Goal: Task Accomplishment & Management: Complete application form

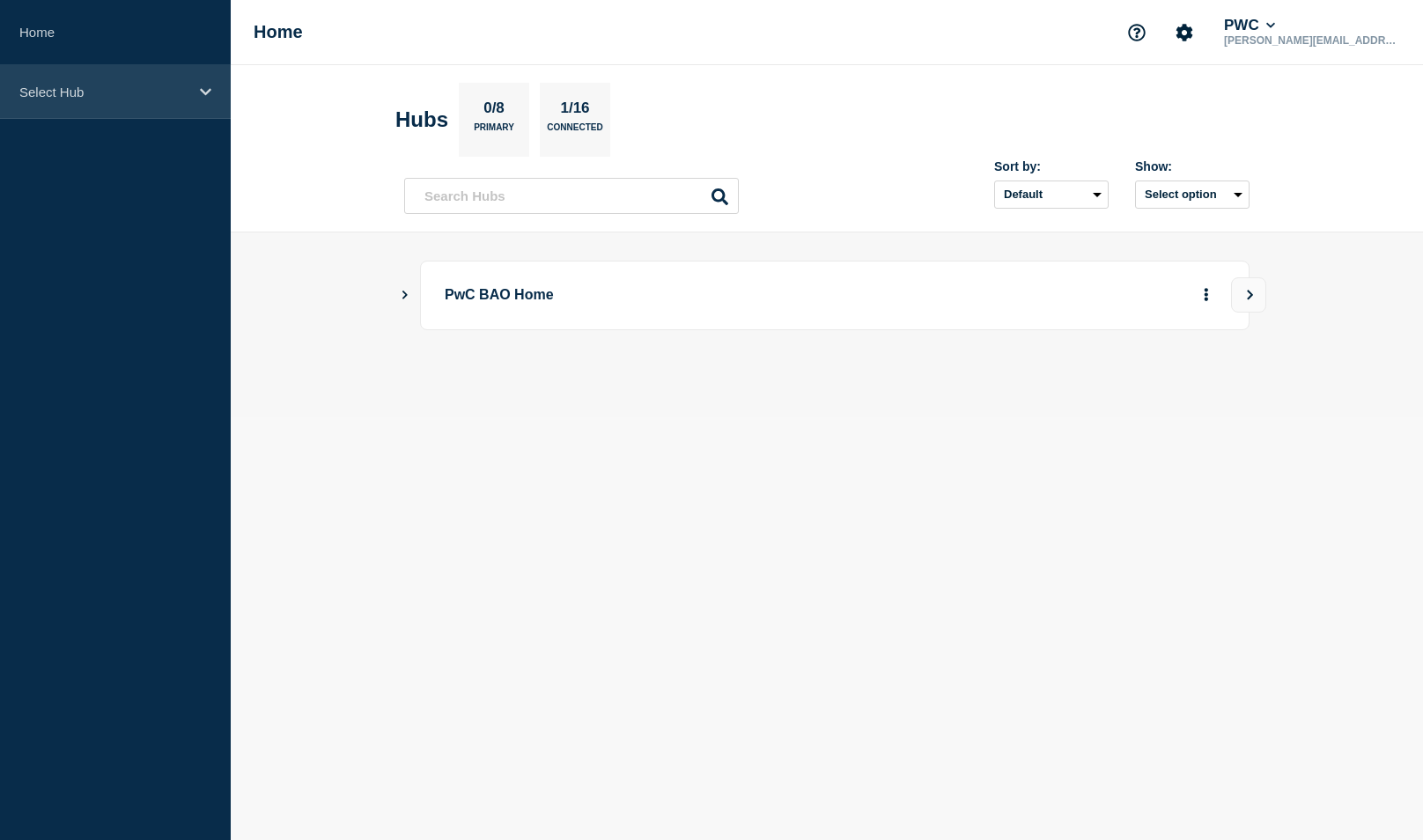
click at [42, 89] on p "Select Hub" at bounding box center [104, 92] width 169 height 15
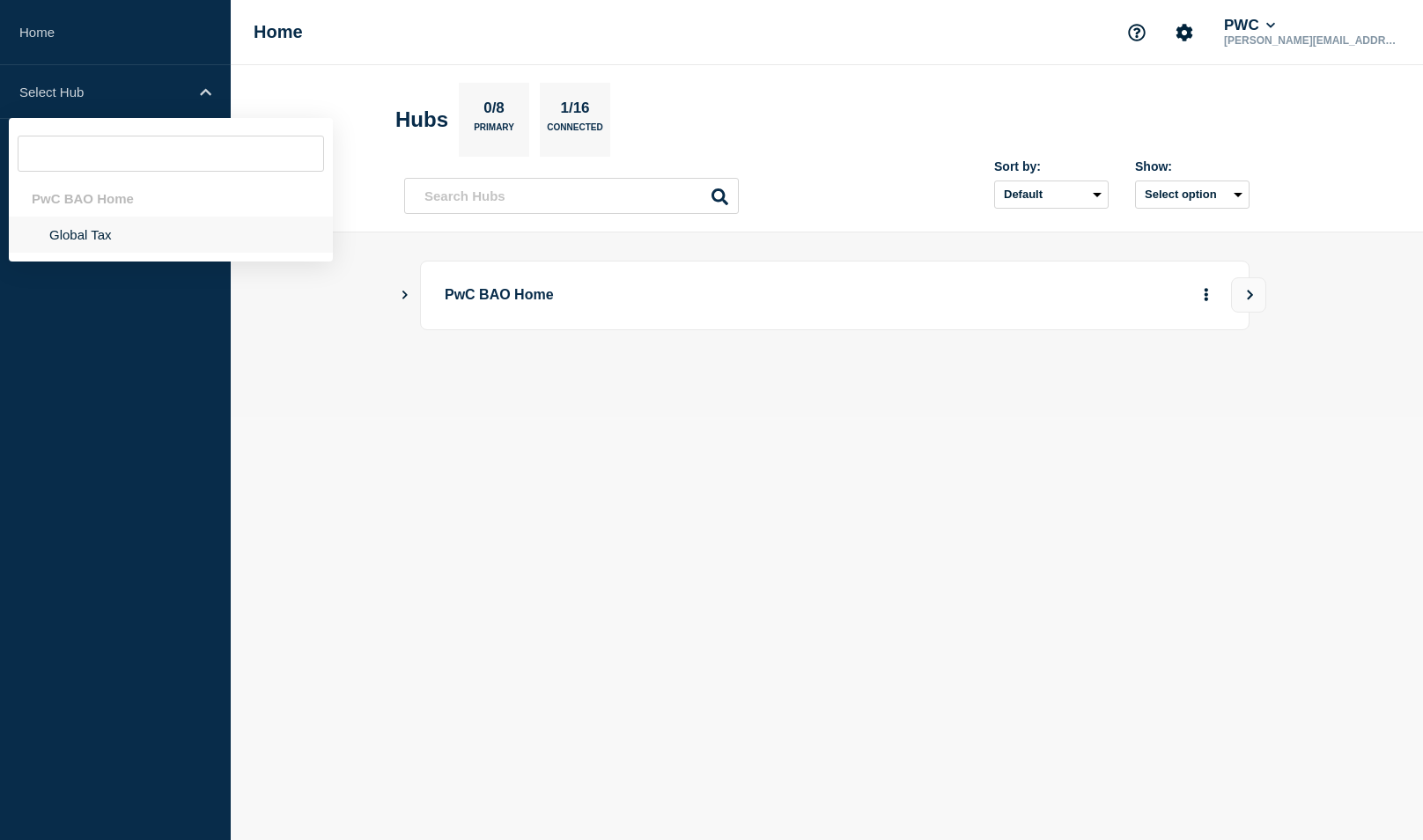
click at [116, 236] on li "Global Tax" at bounding box center [171, 235] width 324 height 36
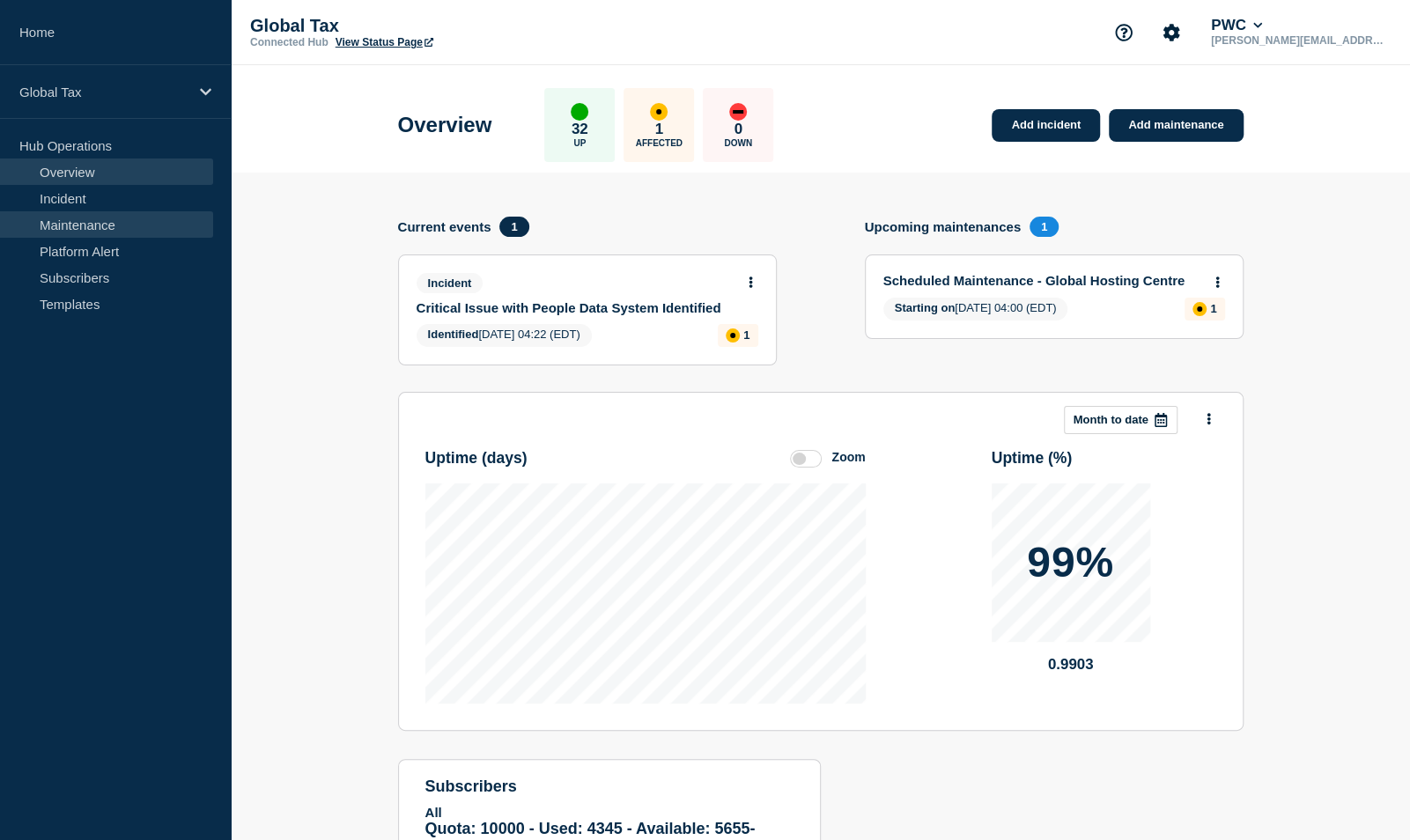
click at [74, 225] on link "Maintenance" at bounding box center [107, 224] width 213 height 26
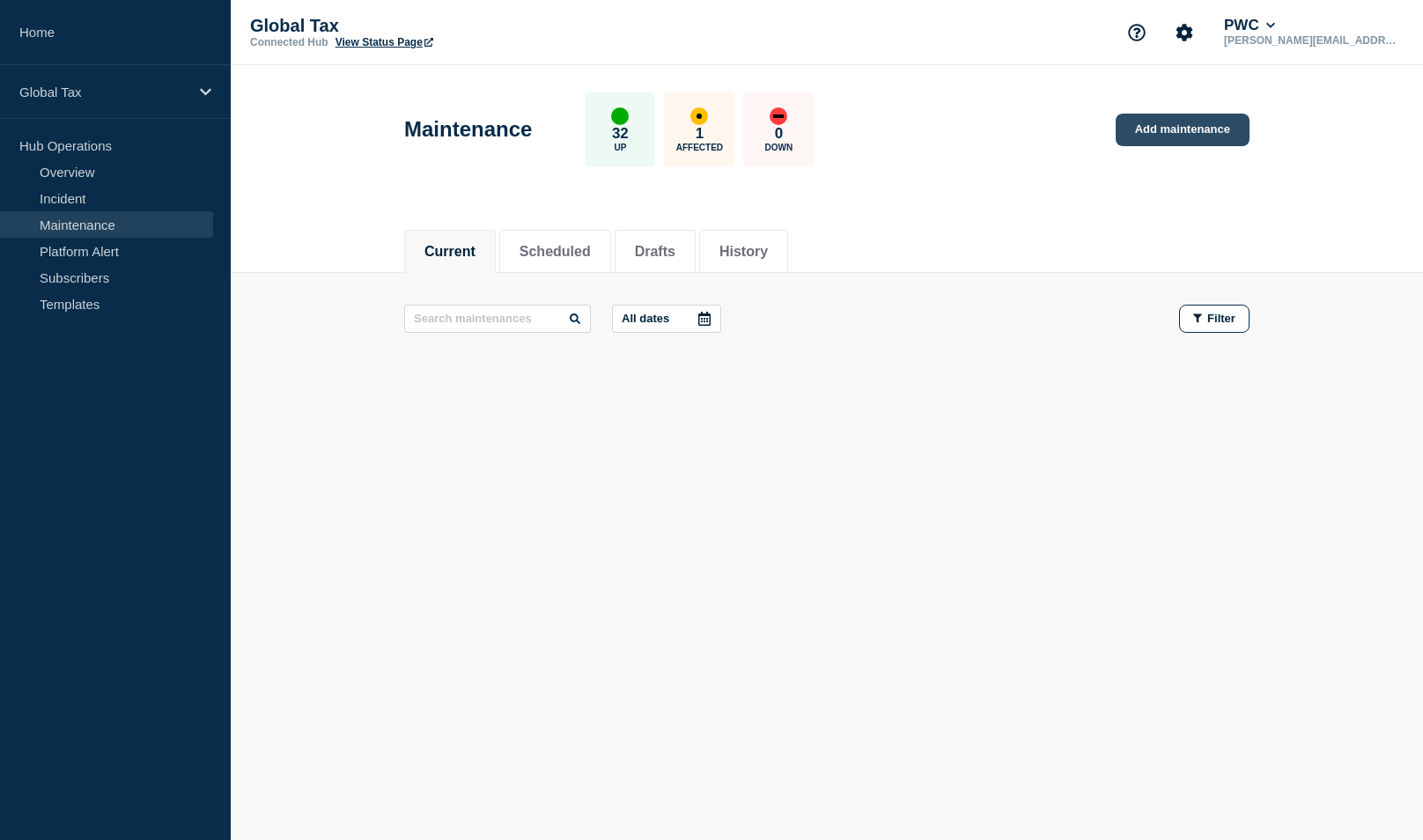
click at [1145, 125] on link "Add maintenance" at bounding box center [1183, 130] width 134 height 33
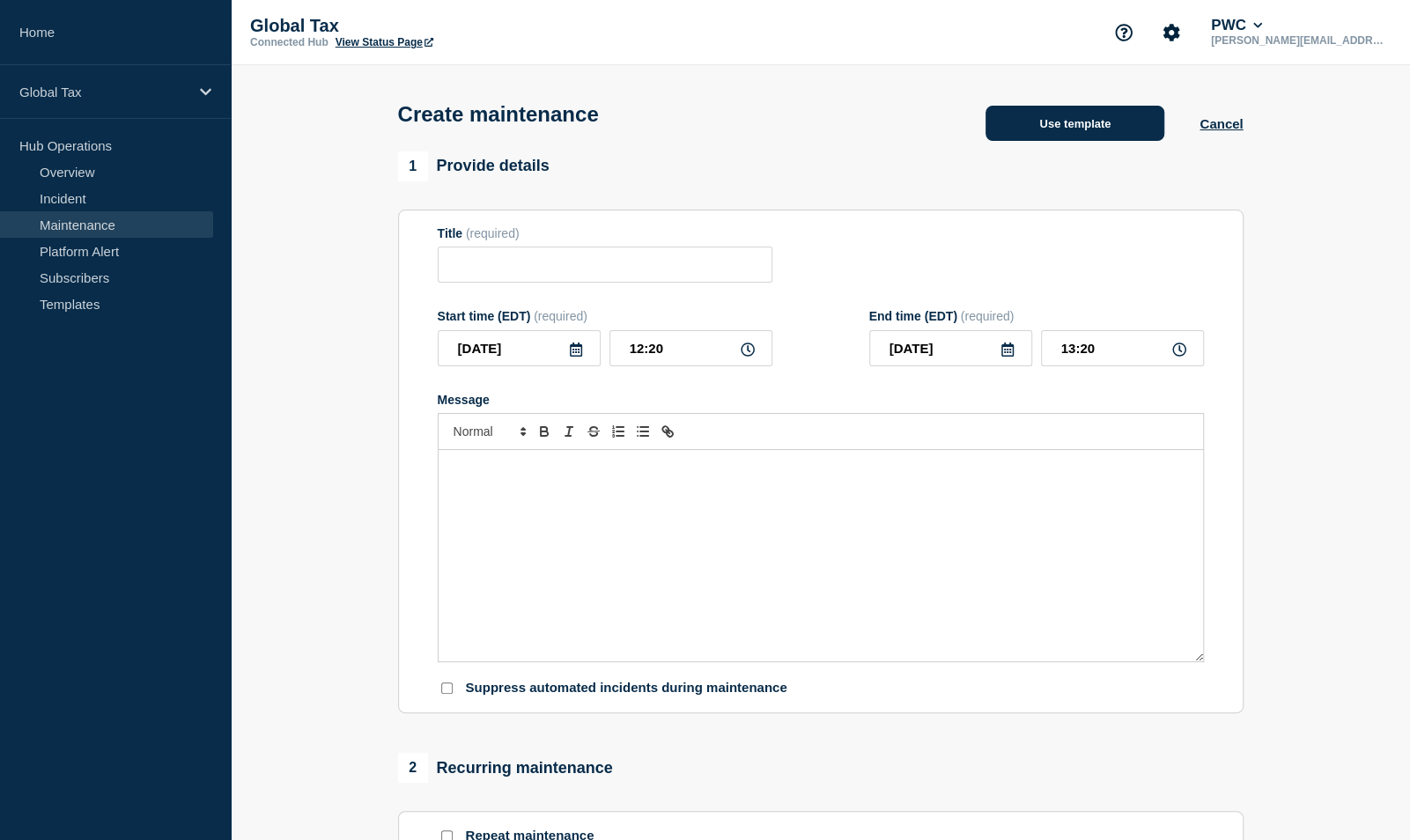
click at [1054, 119] on button "Use template" at bounding box center [1075, 123] width 178 height 35
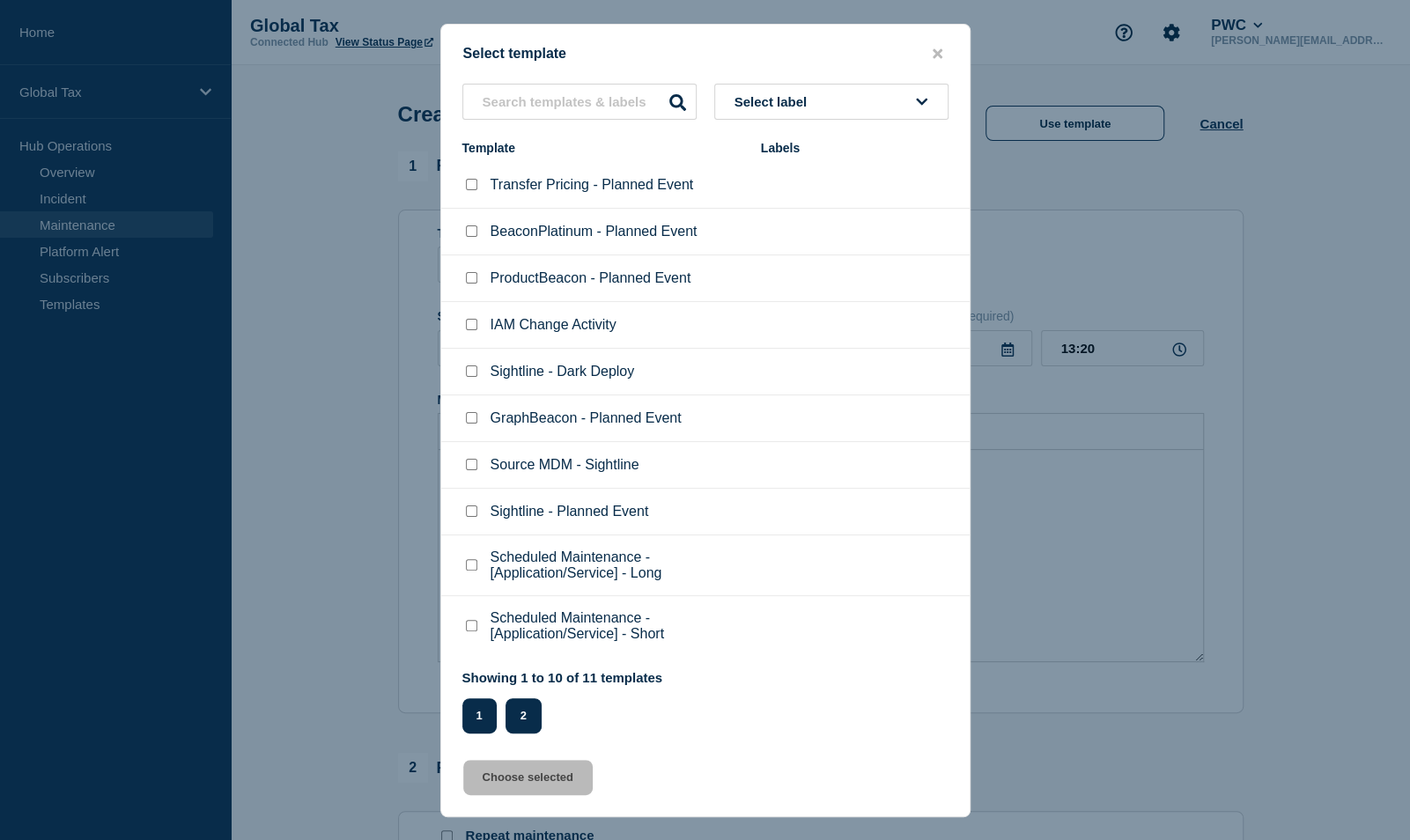
click at [518, 724] on button "2" at bounding box center [523, 715] width 36 height 35
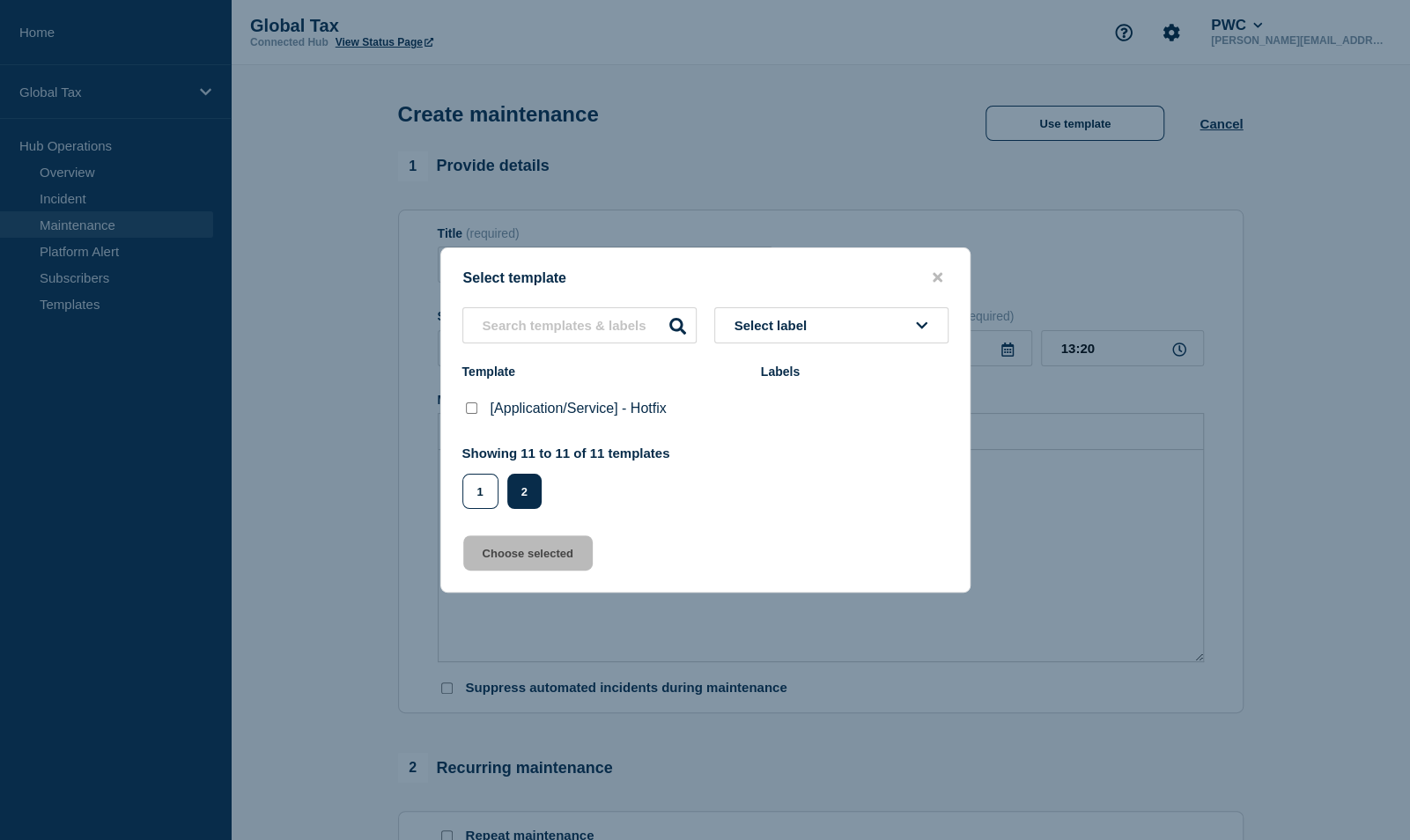
click at [469, 413] on checkbox"] "[Application/Service] - Hotfix checkbox" at bounding box center [472, 408] width 12 height 12
checkbox checkbox"] "true"
click at [492, 556] on button "Choose selected" at bounding box center [528, 552] width 129 height 35
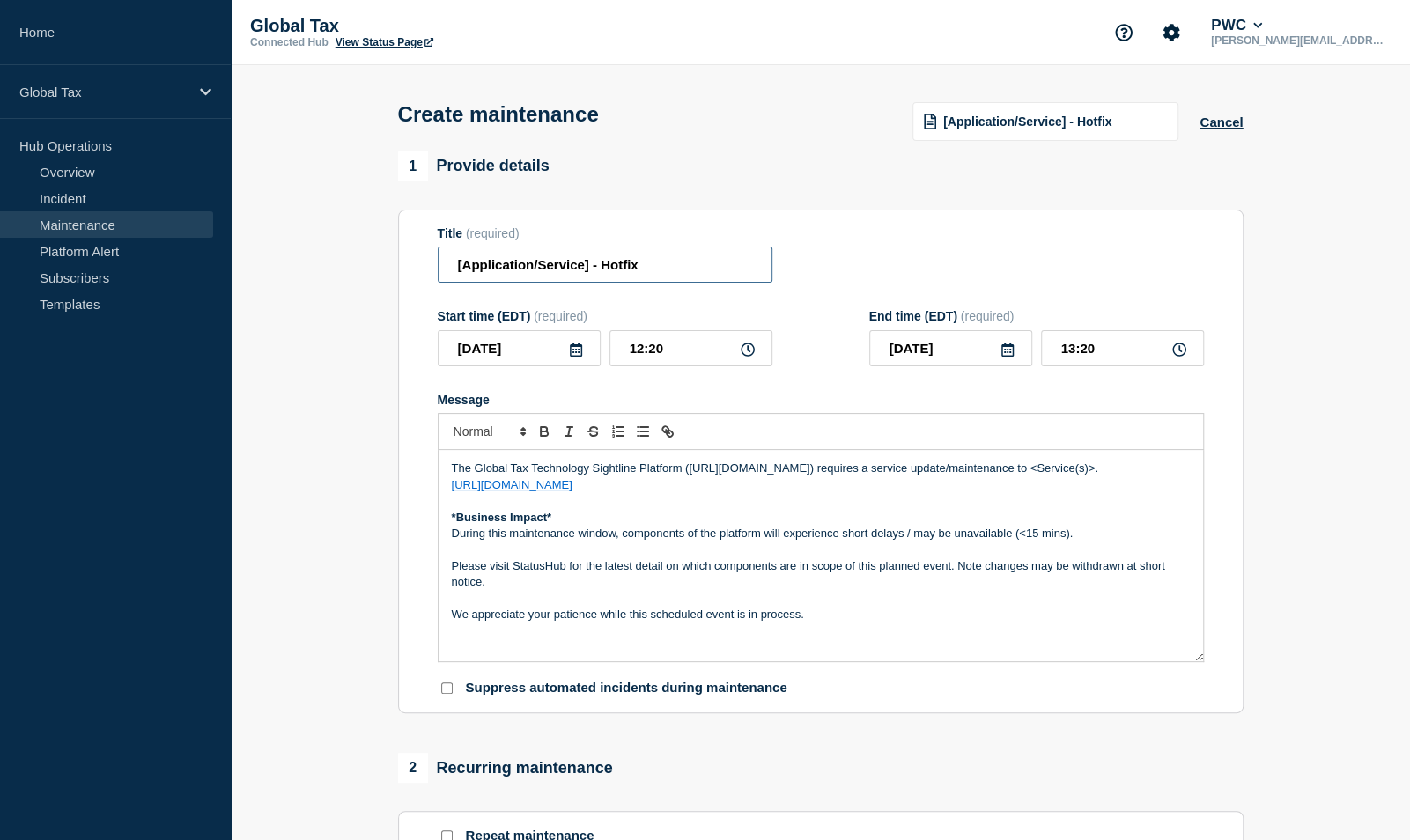
drag, startPoint x: 590, startPoint y: 267, endPoint x: 431, endPoint y: 278, distance: 159.4
click at [431, 278] on section "Title (required) [Application/Service] - Hotfix Start time (EDT) (required) 202…" at bounding box center [820, 461] width 846 height 504
click at [273, 390] on section "1 Provide details Title (required) Sightline - Hotfix Start time (EDT) (require…" at bounding box center [819, 762] width 1179 height 1222
click at [515, 269] on input "Sightline - Hotfix" at bounding box center [605, 265] width 335 height 36
click at [303, 754] on section "1 Provide details Title (required) Sightline Requests Hub- Hotfix Start time (E…" at bounding box center [819, 762] width 1179 height 1222
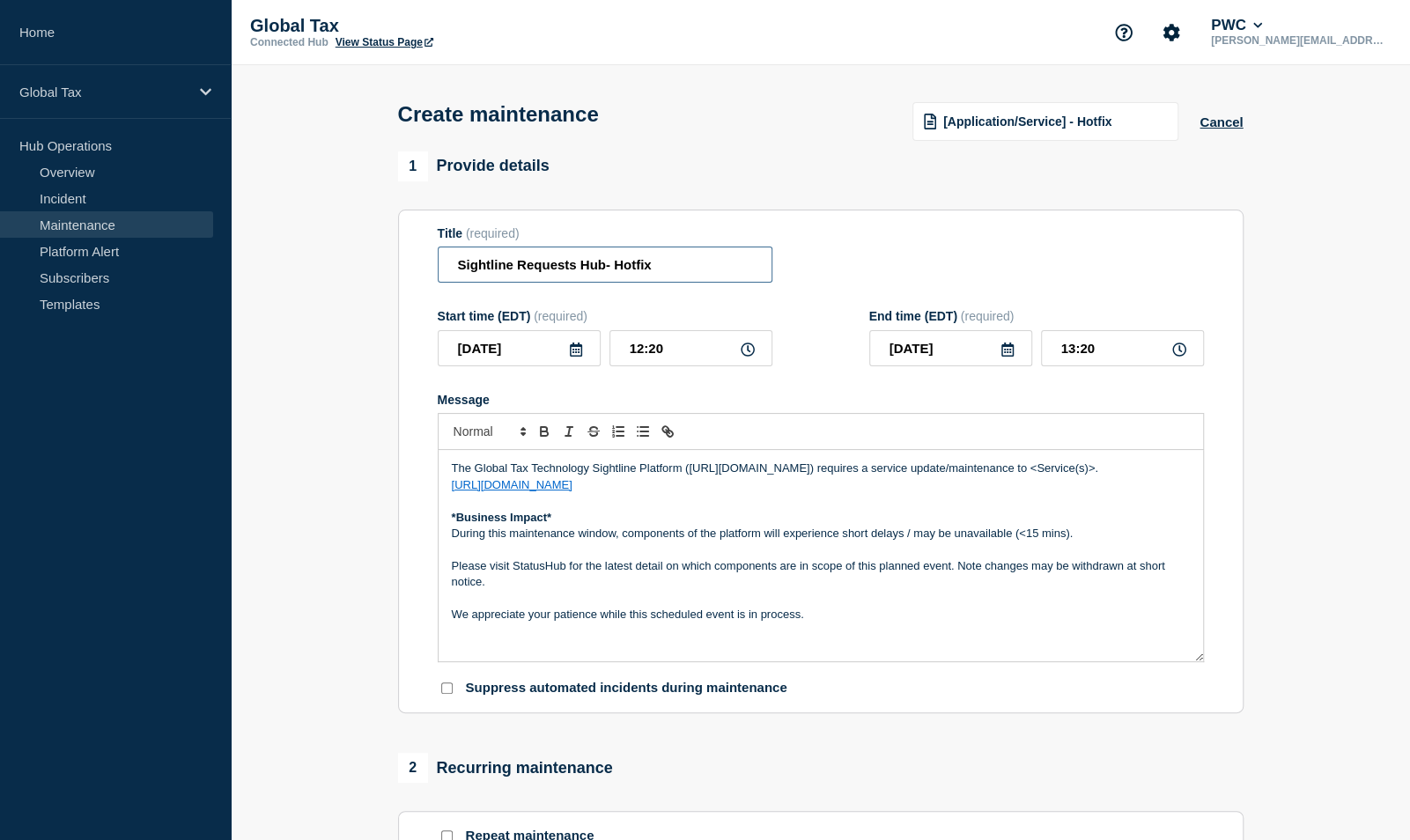
click at [606, 268] on input "Sightline Requests Hub- Hotfix" at bounding box center [605, 265] width 335 height 36
type input "Sightline Requests - Hotfix"
drag, startPoint x: 1099, startPoint y: 468, endPoint x: 1032, endPoint y: 466, distance: 67.0
click at [1032, 466] on p "The Global Tax Technology Sightline Platform (https://sightline.pwc.com) requir…" at bounding box center [820, 468] width 738 height 15
click at [448, 492] on div "The Global Tax Technology Sightline Platform (https://sightline.pwc.com) requir…" at bounding box center [821, 555] width 765 height 211
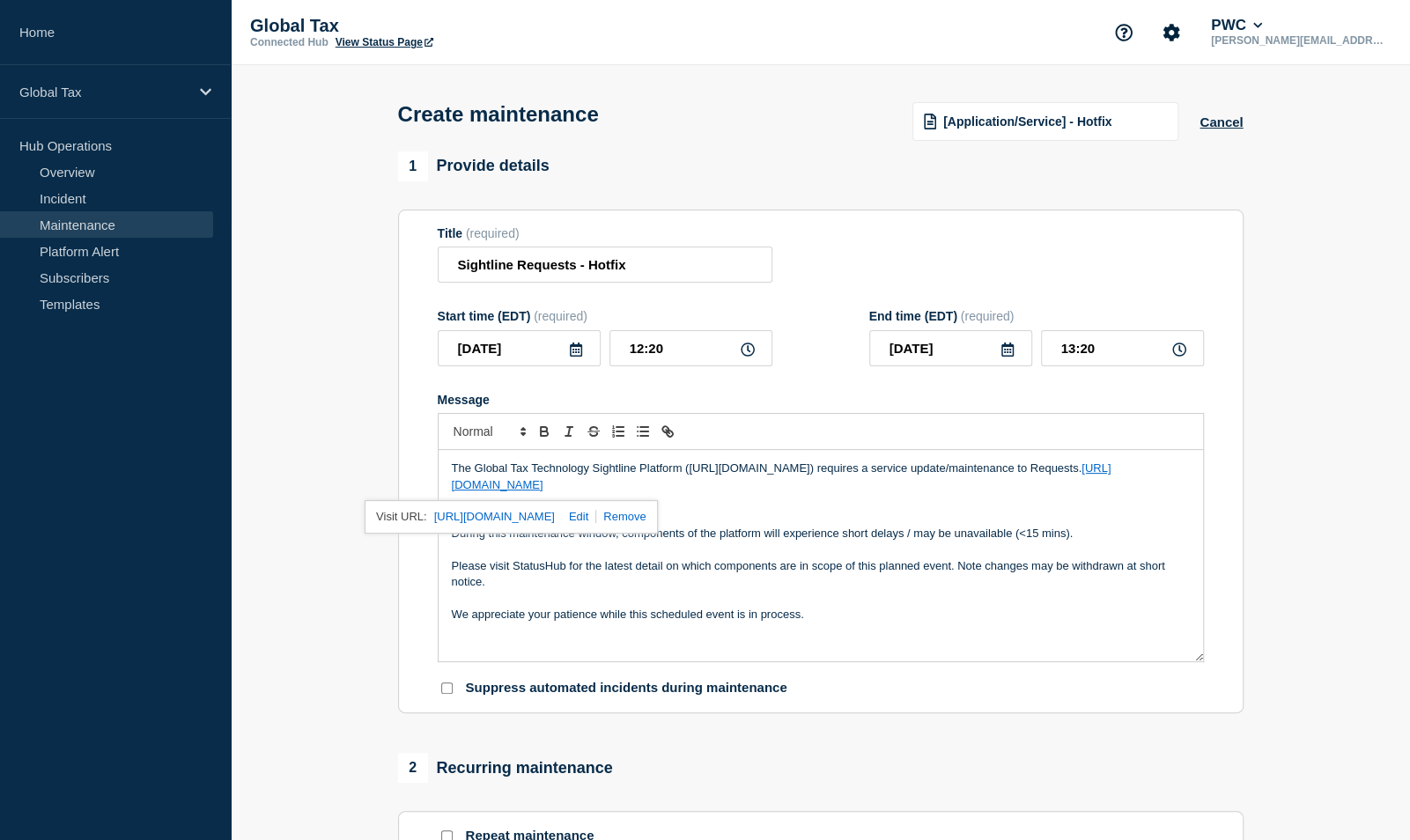
click at [616, 612] on p "We appreciate your patience while this scheduled event is in process." at bounding box center [820, 614] width 738 height 15
click at [364, 637] on section "1 Provide details Title (required) Sightline Requests - Hotfix Start time (EDT)…" at bounding box center [819, 762] width 1179 height 1222
drag, startPoint x: 666, startPoint y: 350, endPoint x: 517, endPoint y: 403, distance: 158.1
click at [621, 342] on input "12:20" at bounding box center [690, 349] width 163 height 36
type input "20:00"
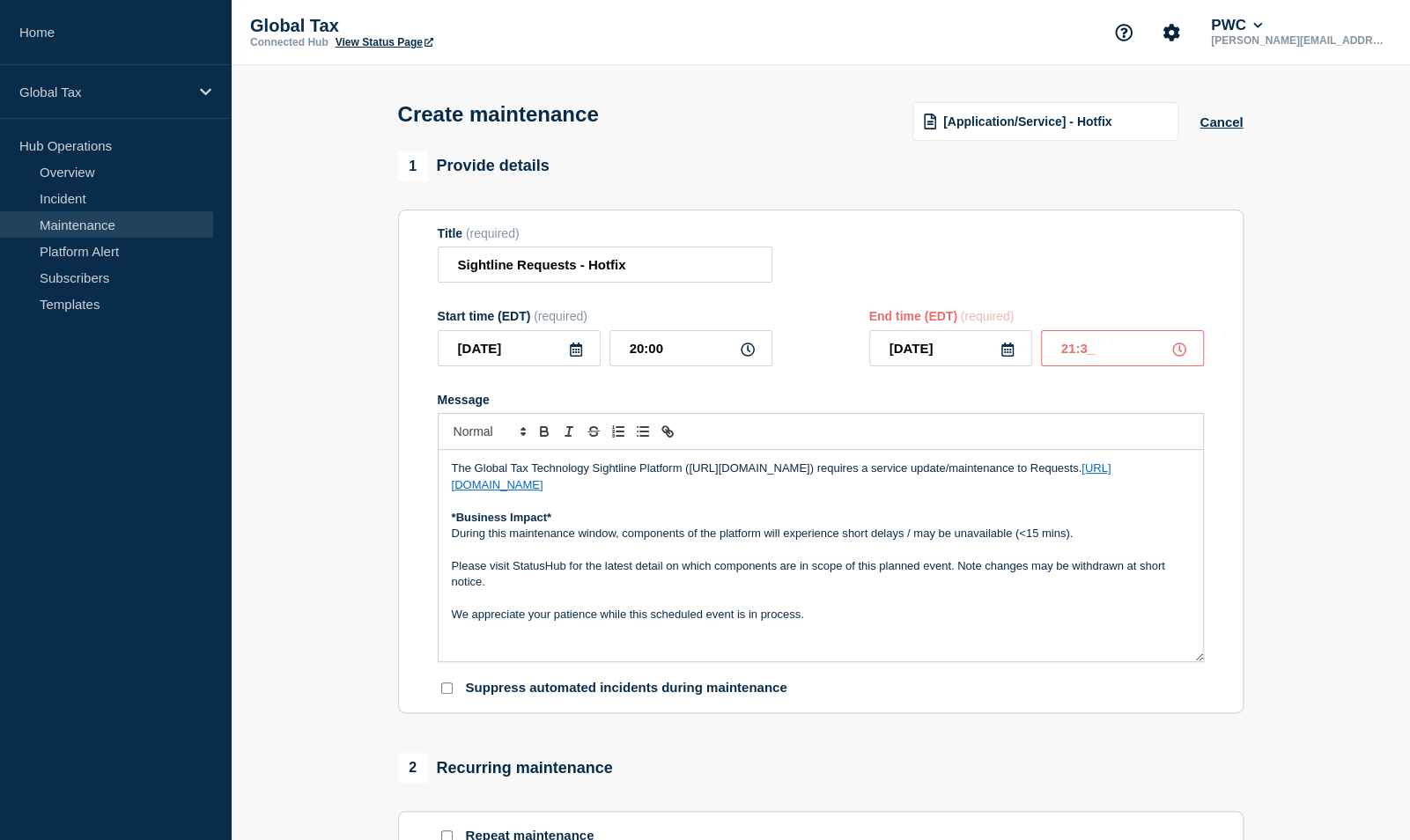
type input "21:30"
click at [306, 663] on section "1 Provide details Title (required) Sightline Requests - Hotfix Start time (EDT)…" at bounding box center [819, 762] width 1179 height 1222
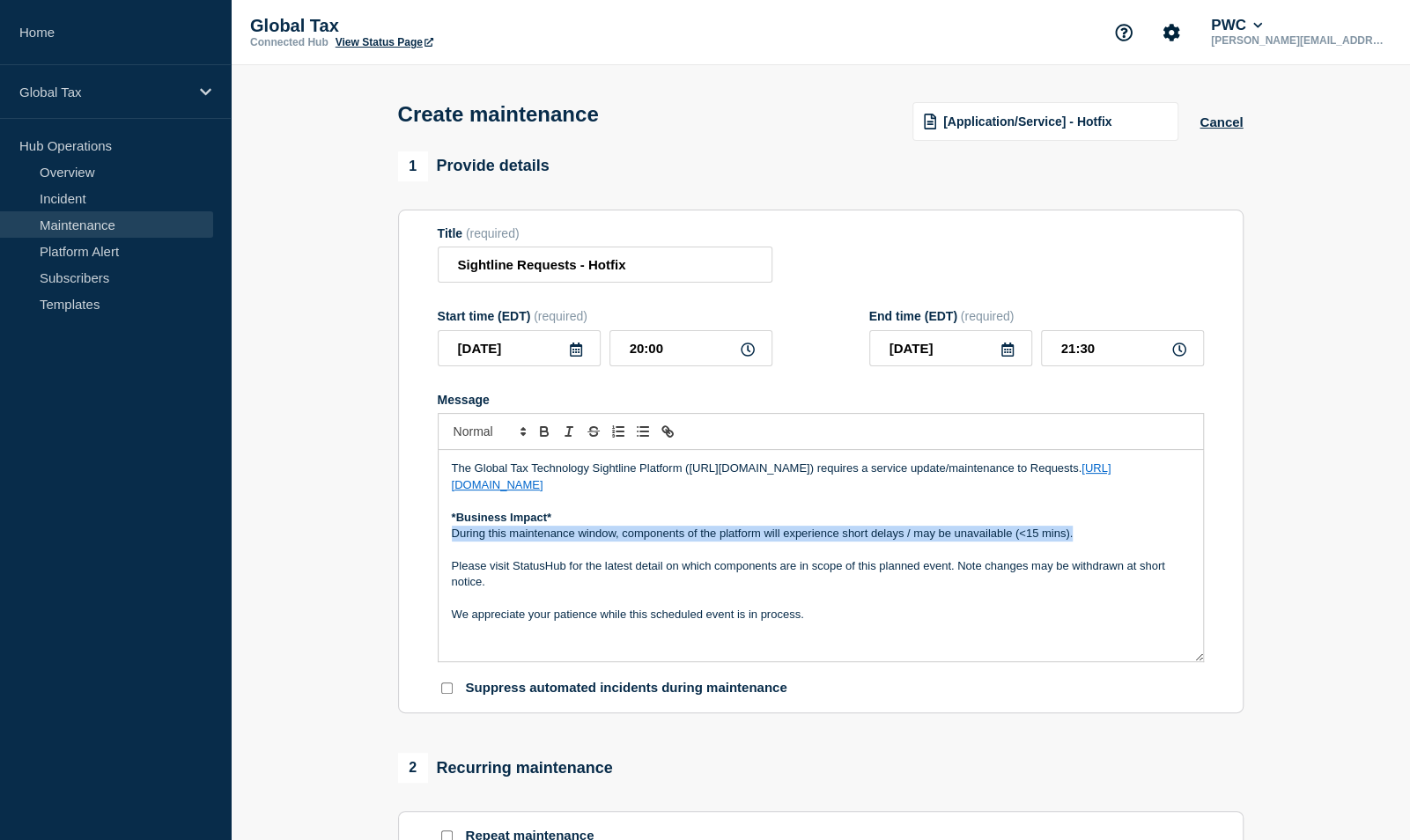
drag, startPoint x: 1081, startPoint y: 531, endPoint x: 441, endPoint y: 535, distance: 640.0
click at [441, 535] on div "The Global Tax Technology Sightline Platform (https://sightline.pwc.com) requir…" at bounding box center [821, 555] width 765 height 211
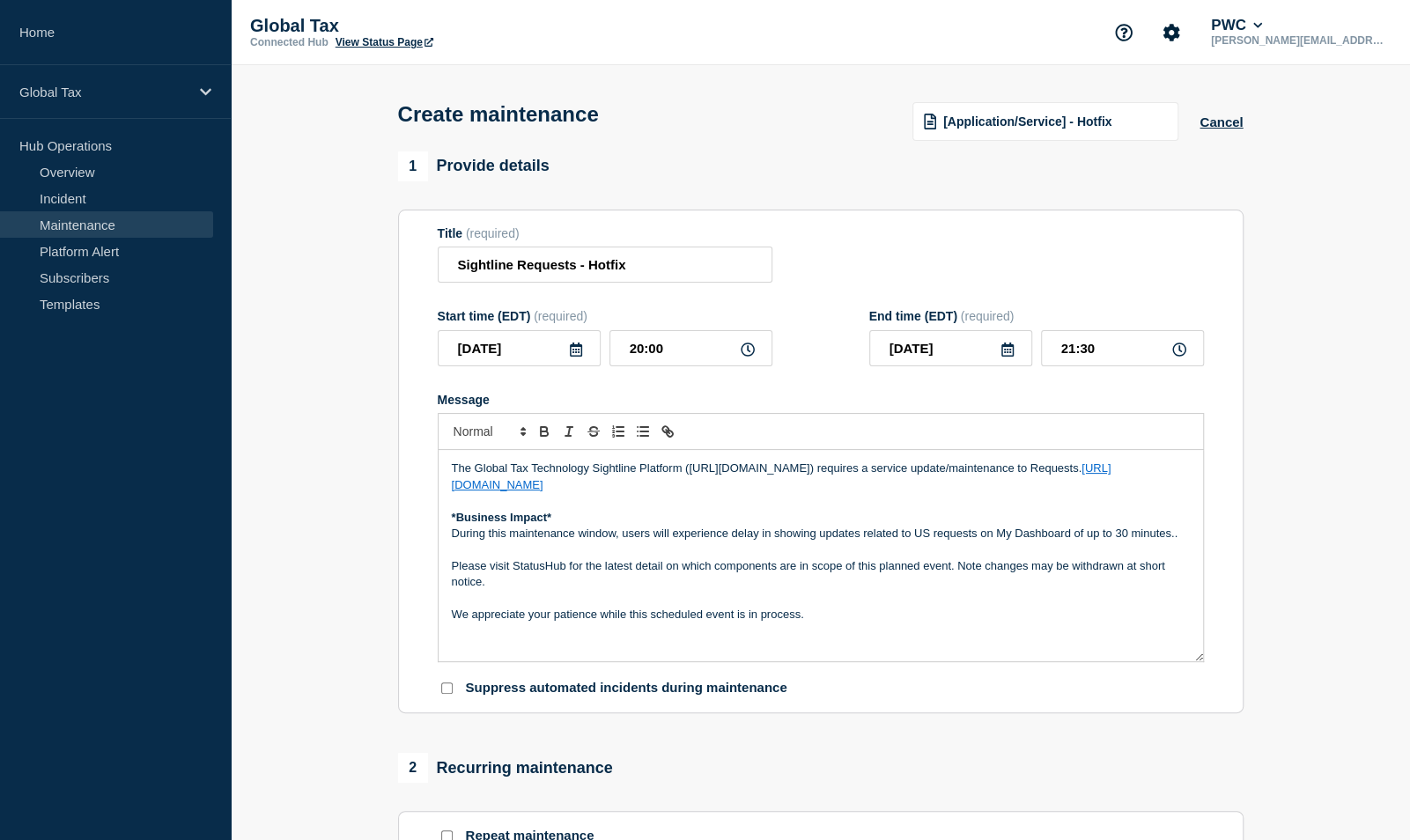
click at [758, 539] on p "During this maintenance window, users will experience delay in showing updates …" at bounding box center [820, 533] width 738 height 15
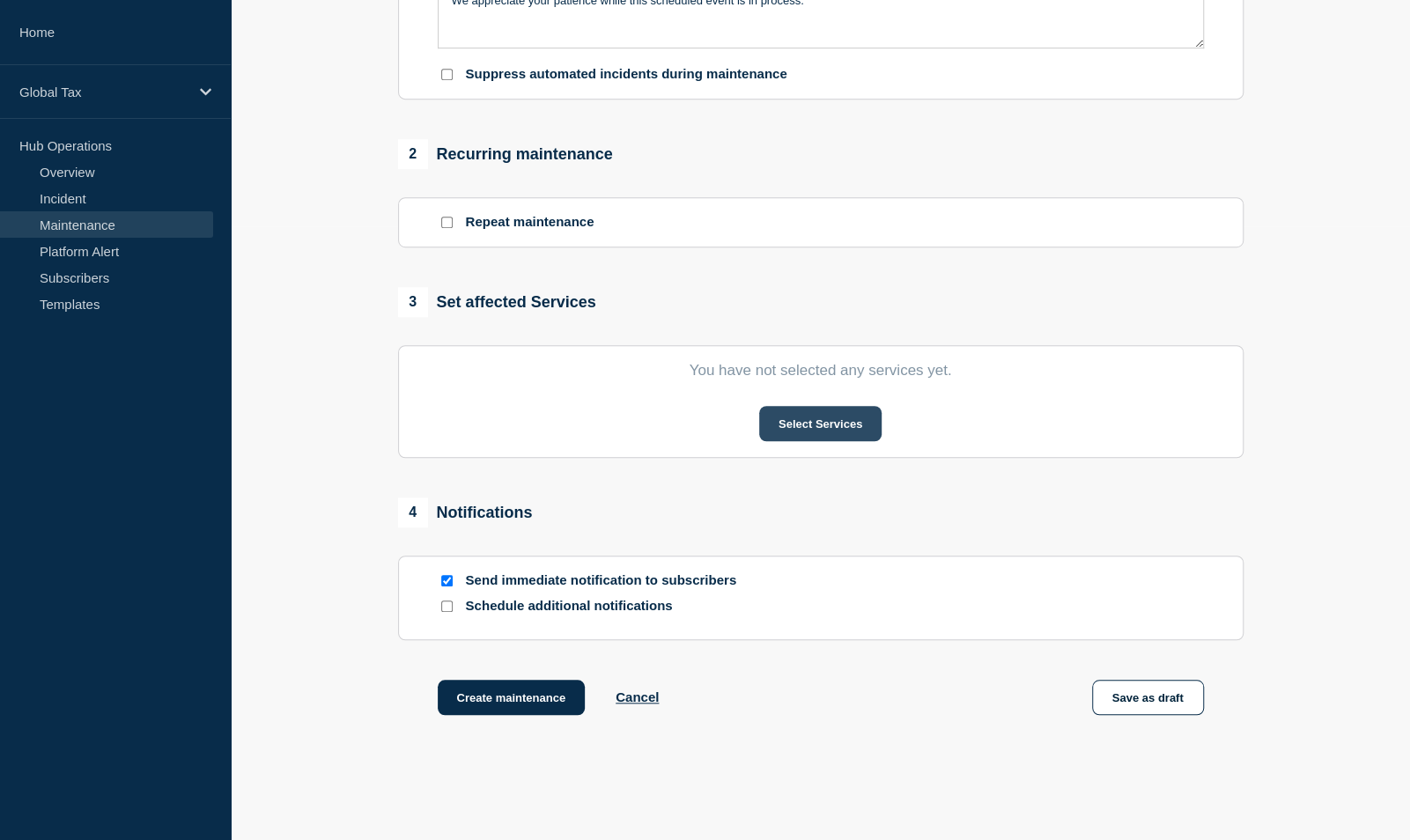
scroll to position [616, 0]
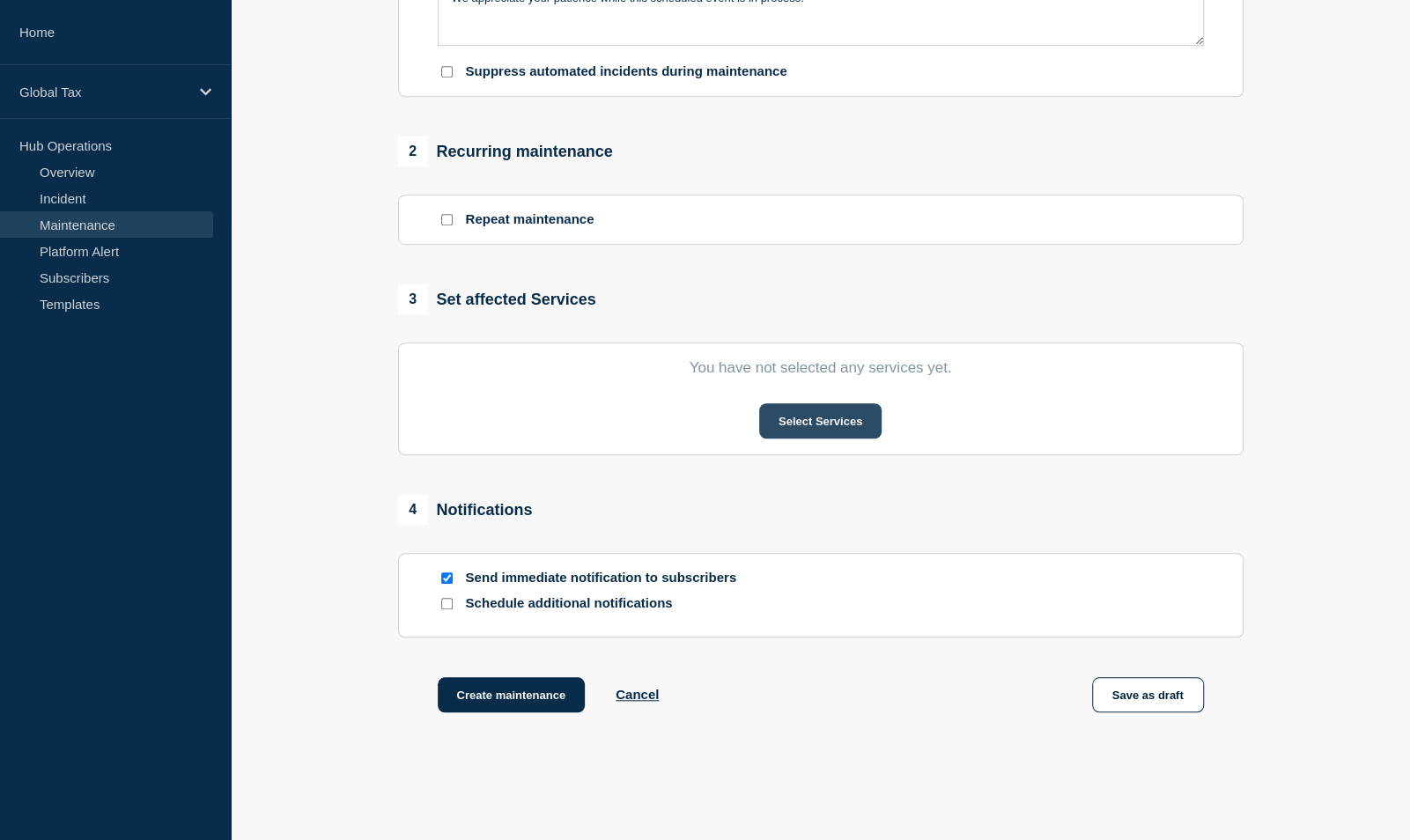
click at [841, 423] on button "Select Services" at bounding box center [820, 420] width 122 height 35
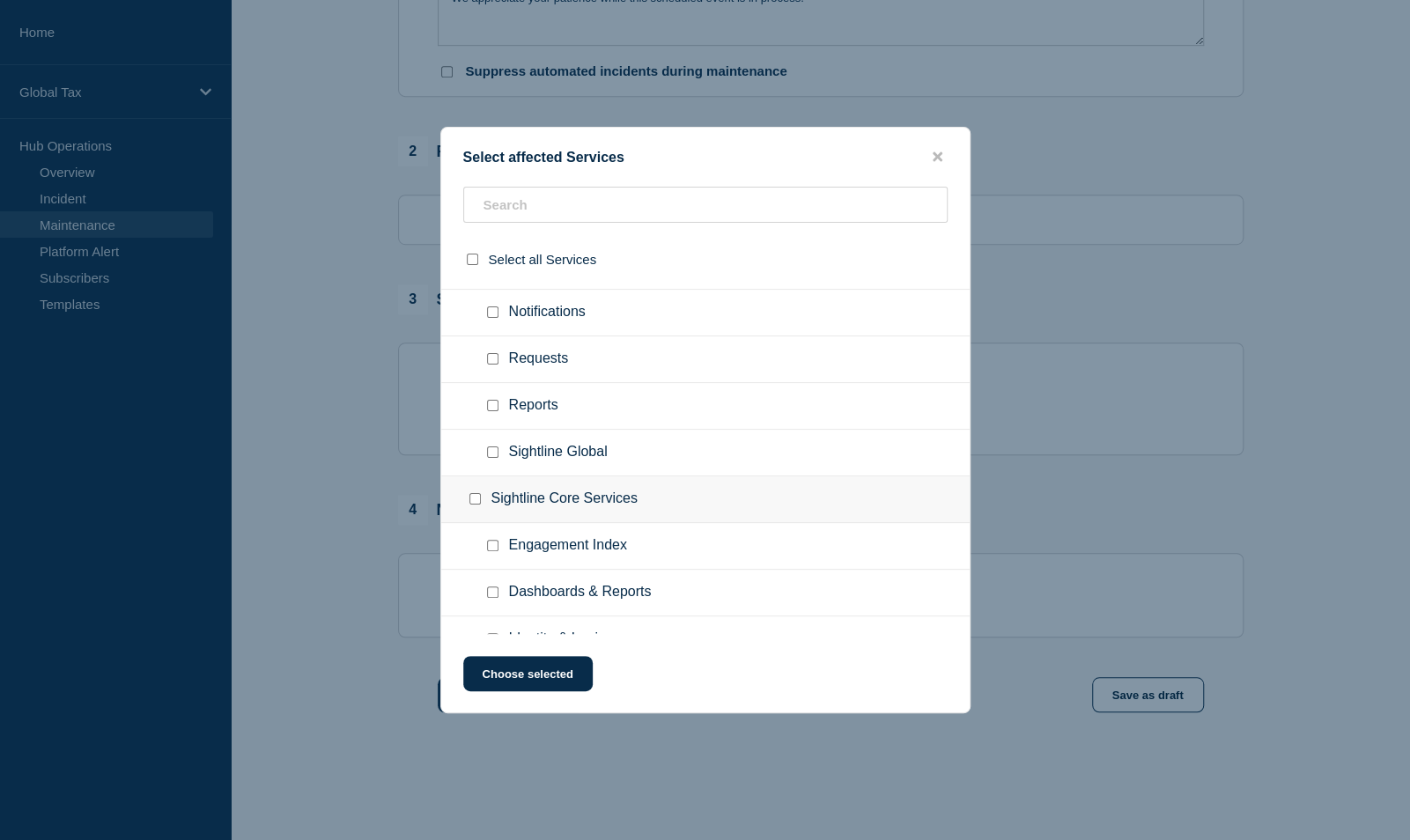
scroll to position [1689, 0]
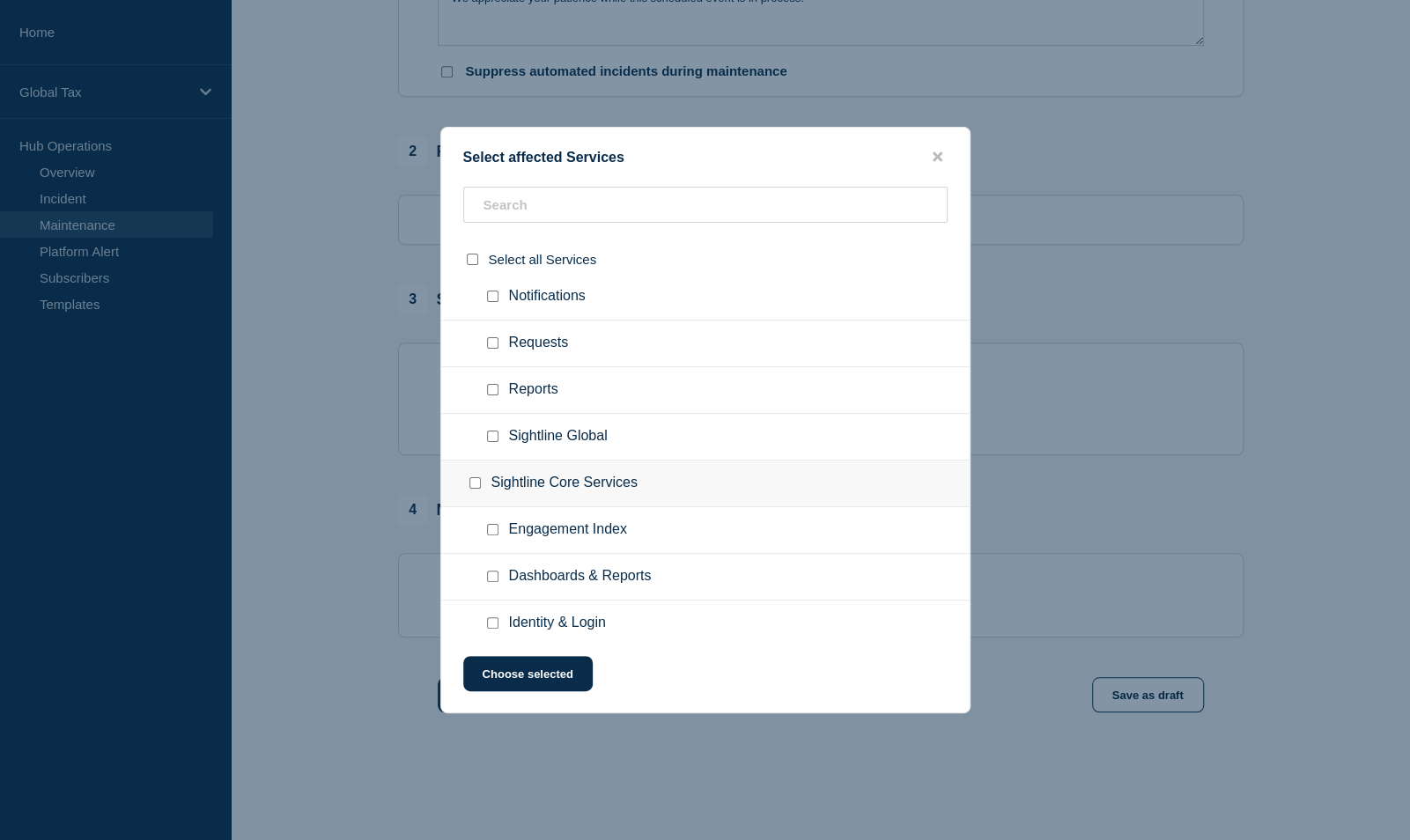
click at [490, 338] on input "Requests checkbox" at bounding box center [492, 343] width 12 height 12
checkbox input "true"
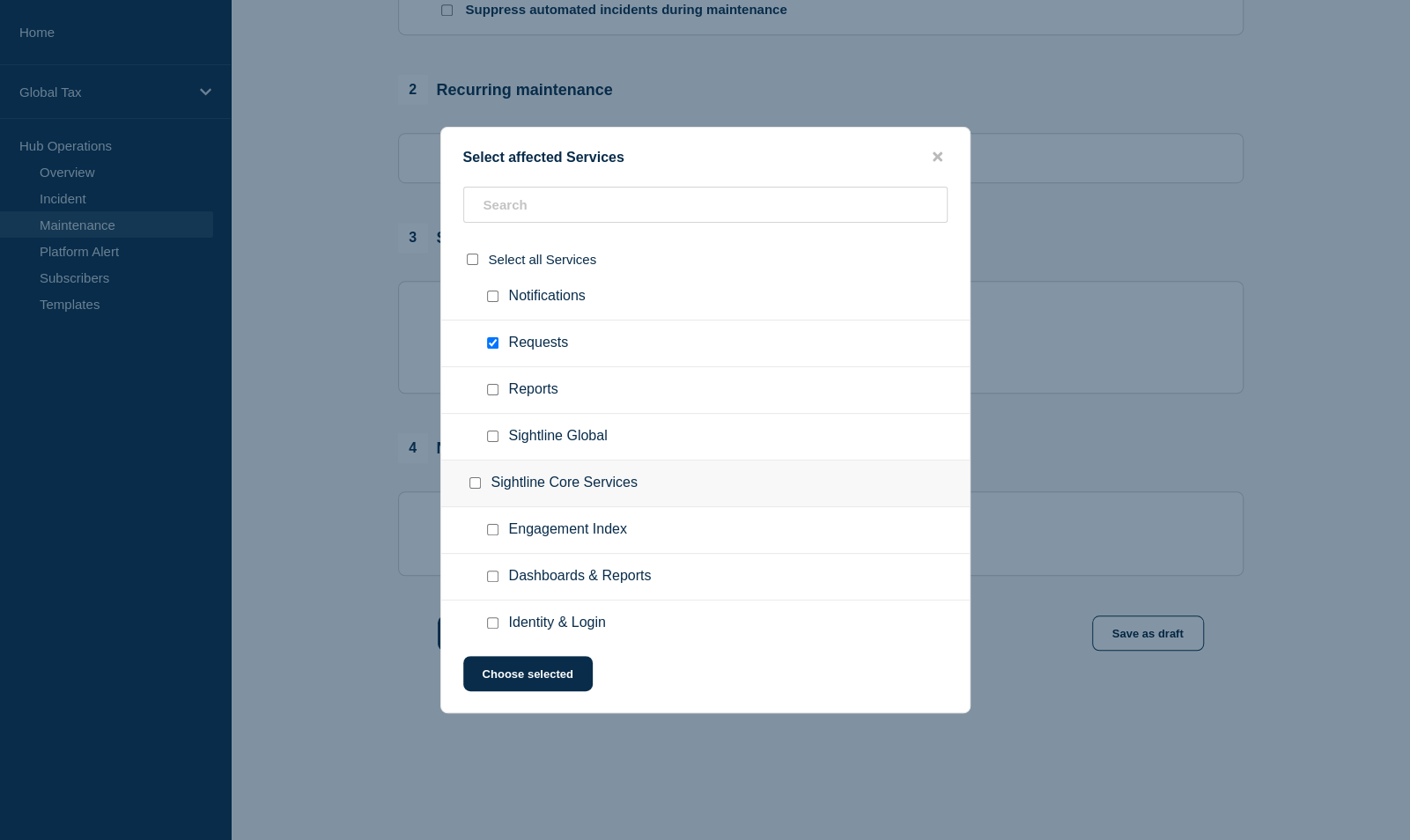
scroll to position [693, 0]
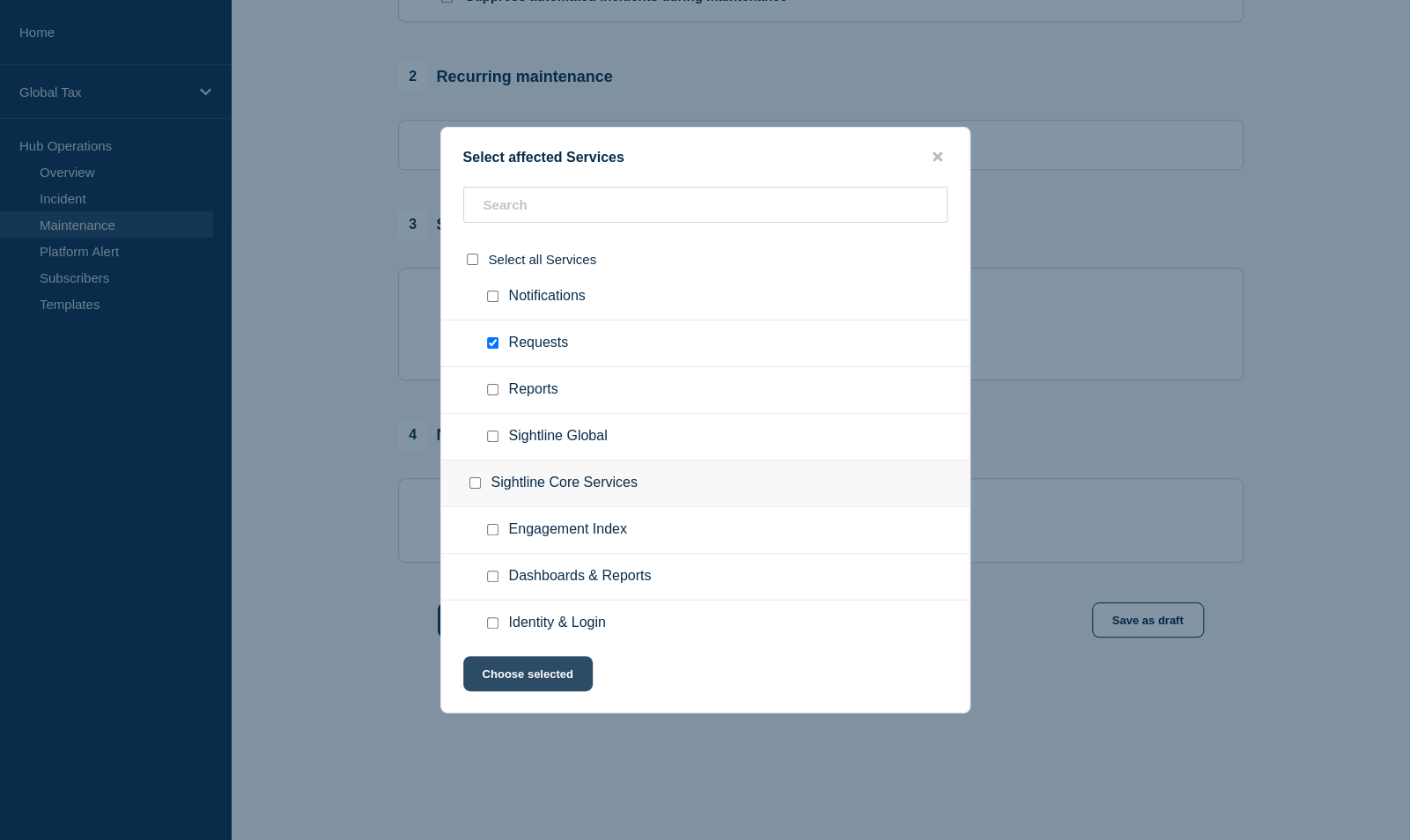
click at [541, 683] on button "Choose selected" at bounding box center [528, 673] width 129 height 35
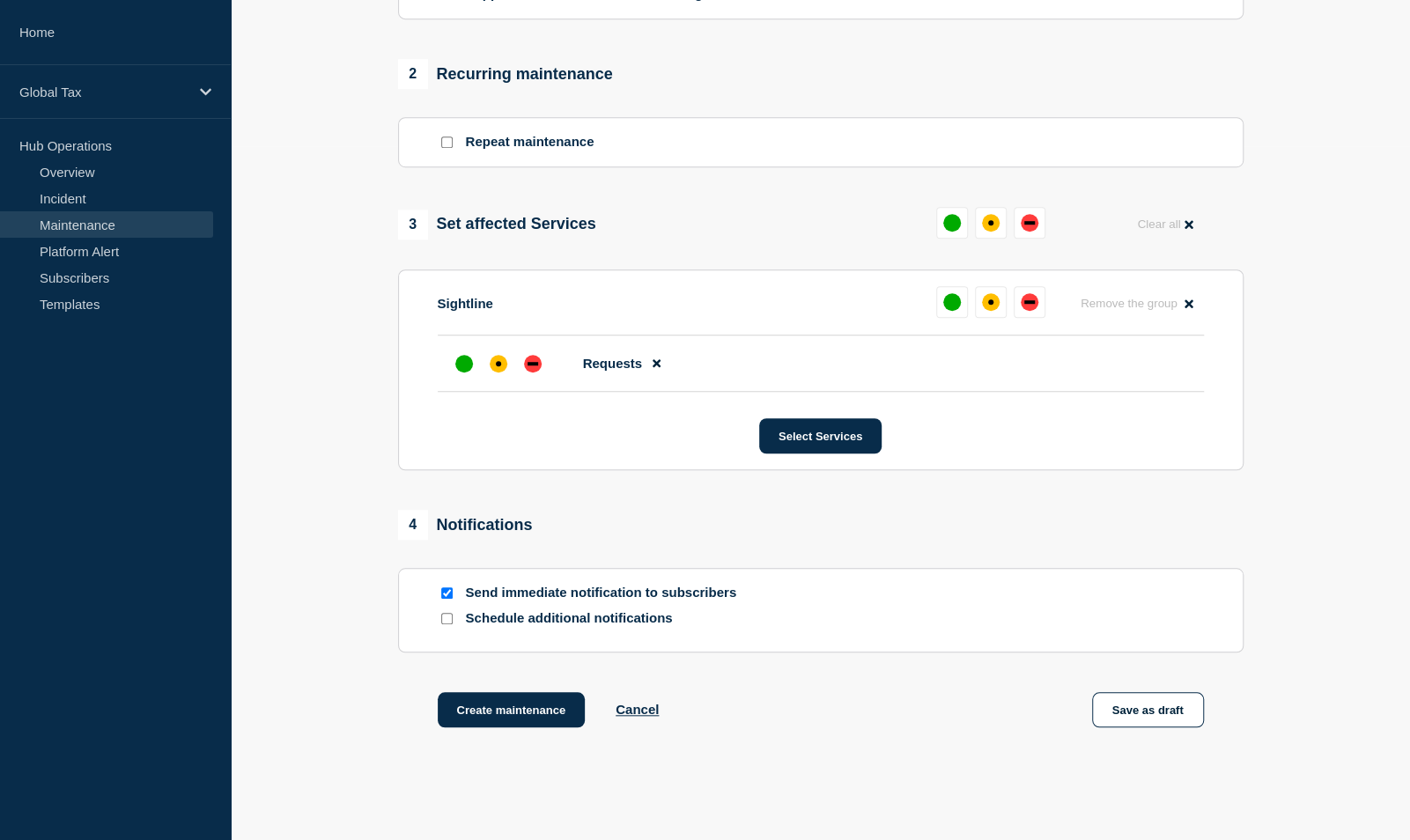
drag, startPoint x: 1104, startPoint y: 717, endPoint x: 969, endPoint y: 724, distance: 135.2
click at [969, 724] on div "Create maintenance Cancel Save as draft" at bounding box center [820, 731] width 846 height 79
click at [1140, 717] on button "Save as draft" at bounding box center [1148, 709] width 112 height 35
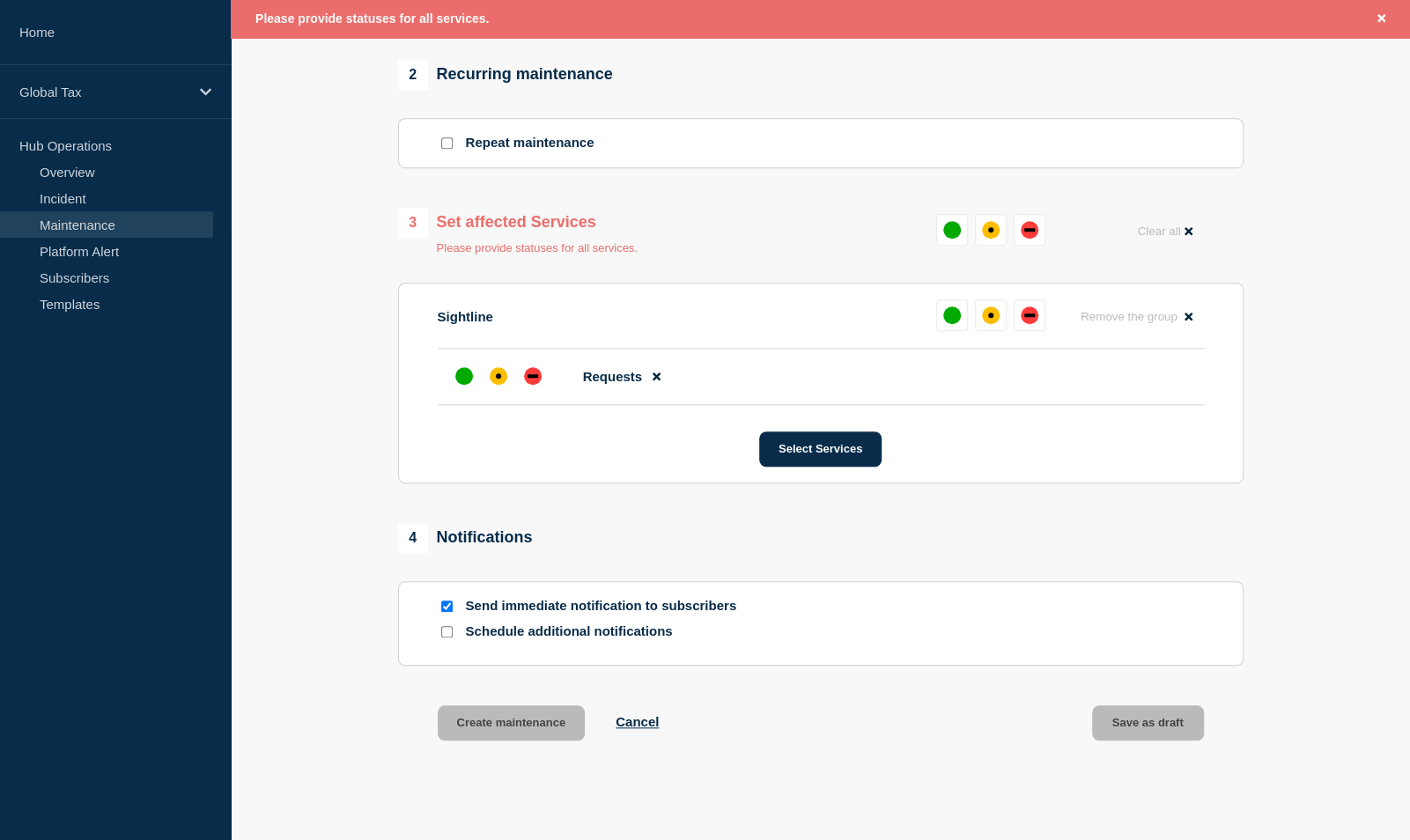
click at [891, 707] on div "Create maintenance Cancel Save as draft" at bounding box center [820, 744] width 846 height 79
click at [498, 379] on div "affected" at bounding box center [499, 376] width 5 height 5
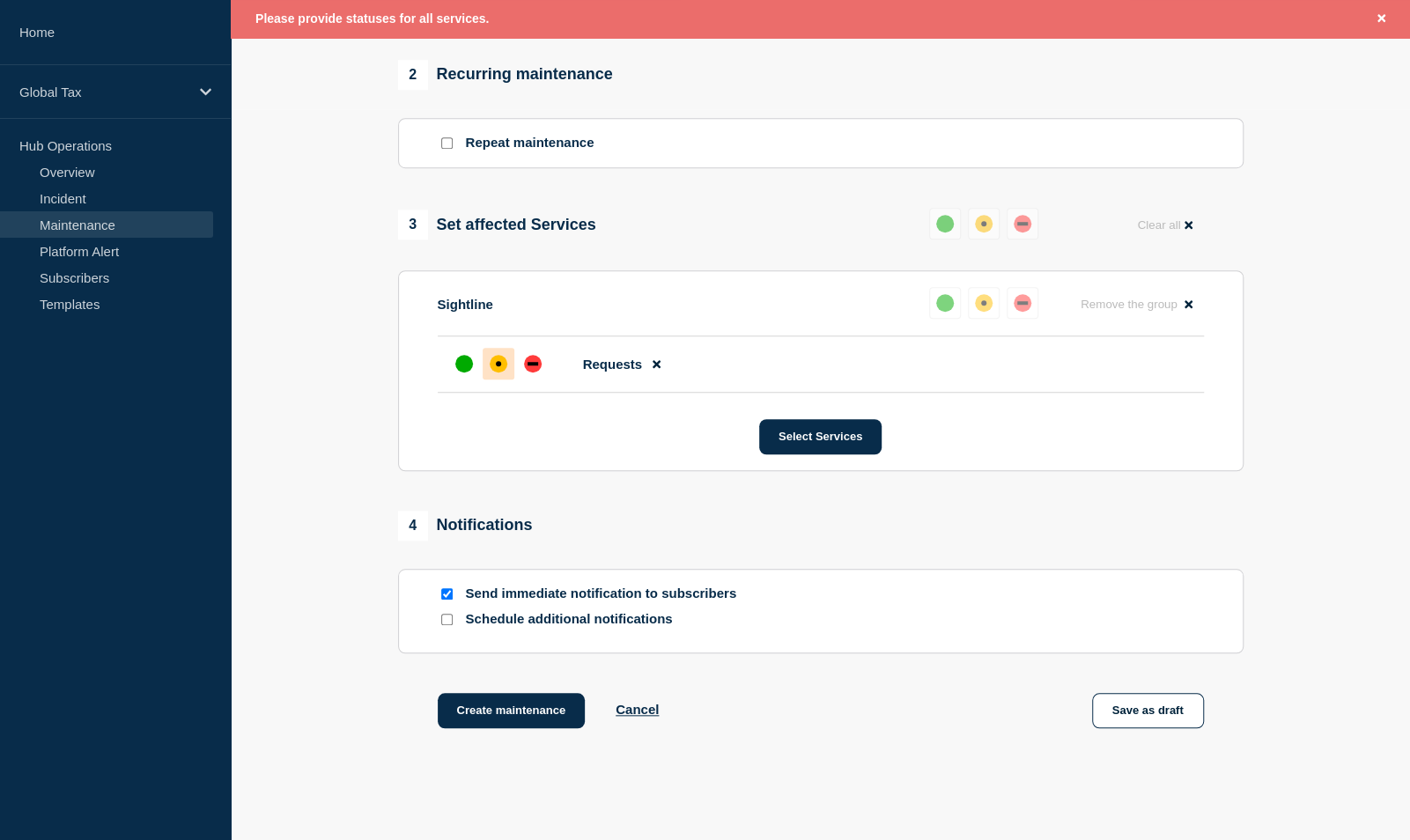
click at [1007, 744] on div "Create maintenance Cancel Save as draft" at bounding box center [820, 732] width 846 height 79
drag, startPoint x: 1165, startPoint y: 703, endPoint x: 961, endPoint y: 710, distance: 204.1
click at [961, 710] on div "Create maintenance Cancel Save as draft" at bounding box center [820, 732] width 846 height 79
click at [1130, 720] on button "Save as draft" at bounding box center [1148, 710] width 112 height 35
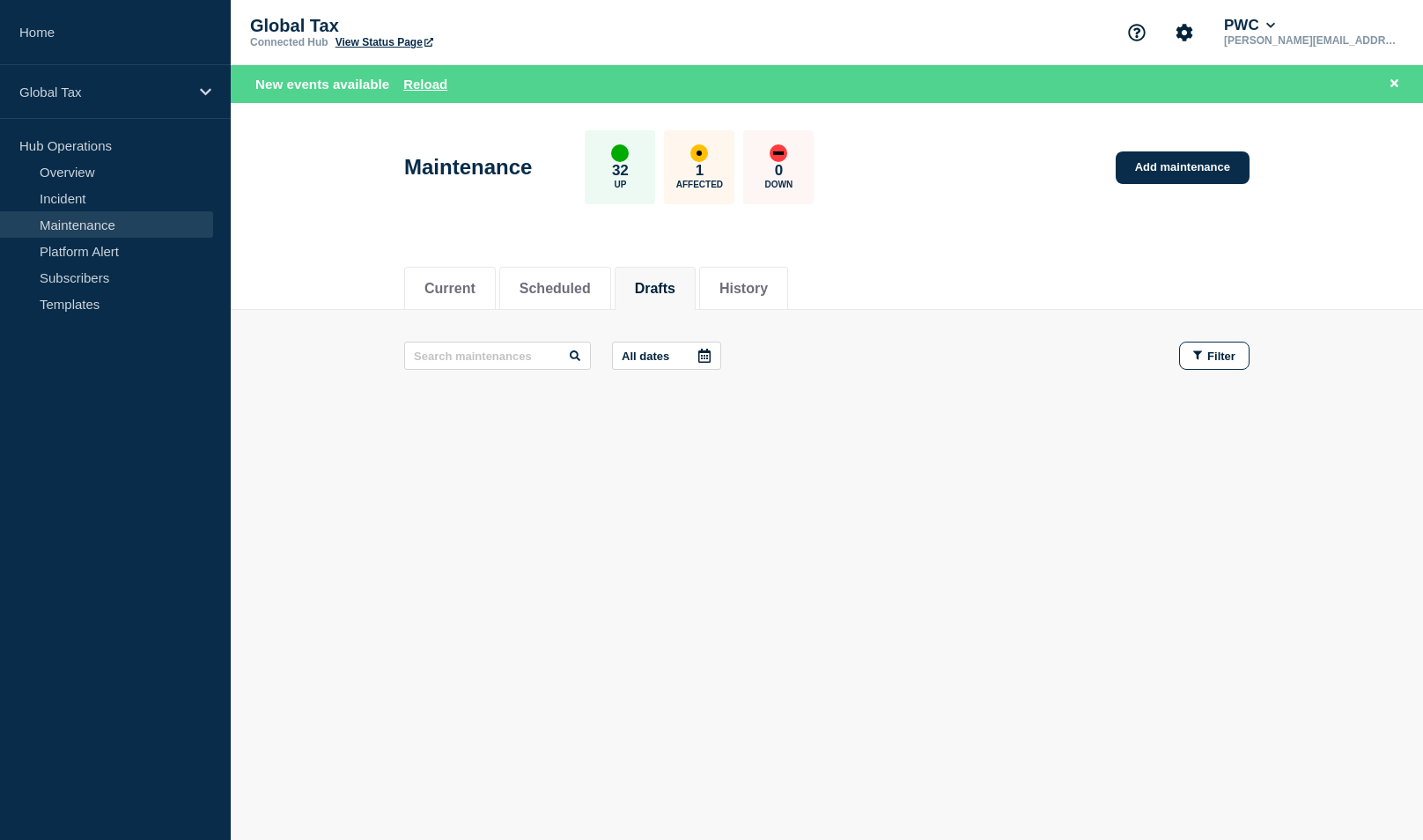
click at [43, 473] on aside "Home Global Tax Hub Operations Overview Incident Maintenance Platform Alert Sub…" at bounding box center [115, 420] width 230 height 840
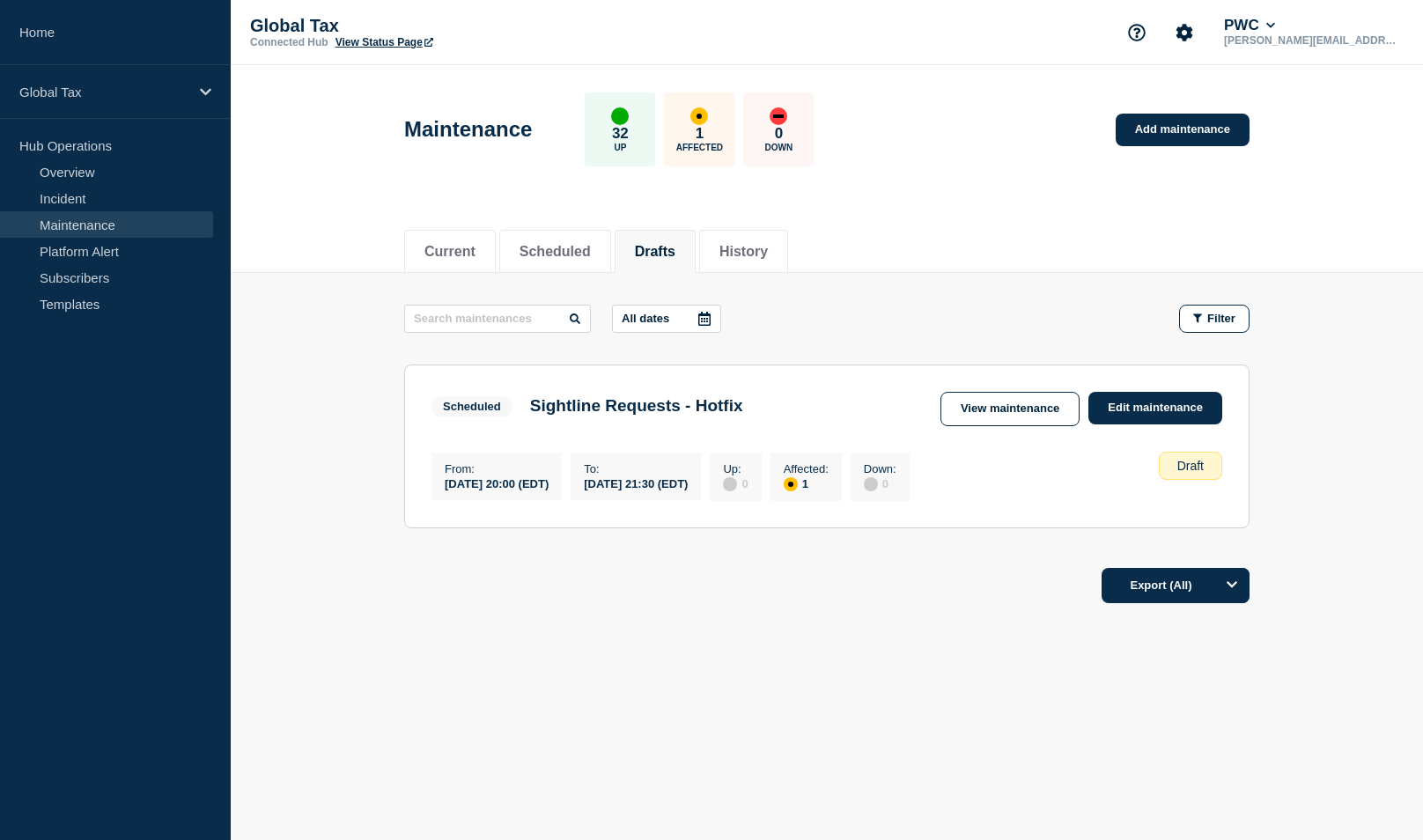
click at [86, 567] on aside "Home Global Tax Hub Operations Overview Incident Maintenance Platform Alert Sub…" at bounding box center [115, 420] width 230 height 840
drag, startPoint x: 121, startPoint y: 481, endPoint x: 9, endPoint y: 223, distance: 281.3
click at [120, 479] on aside "Home Global Tax Hub Operations Overview Incident Maintenance Platform Alert Sub…" at bounding box center [115, 420] width 230 height 840
